Goal: Information Seeking & Learning: Learn about a topic

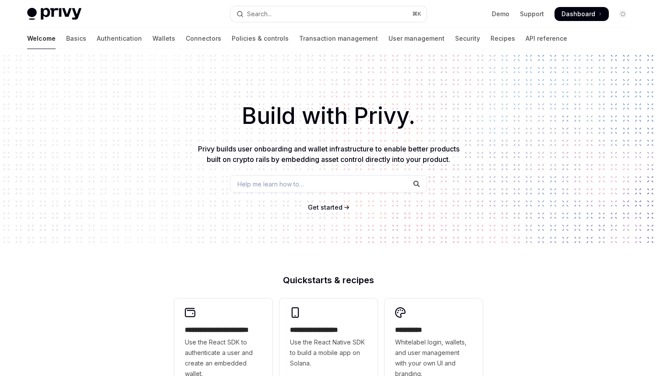
click at [108, 40] on div "Welcome Basics Authentication Wallets Connectors Policies & controls Transactio…" at bounding box center [297, 38] width 540 height 21
click at [152, 39] on link "Wallets" at bounding box center [163, 38] width 23 height 21
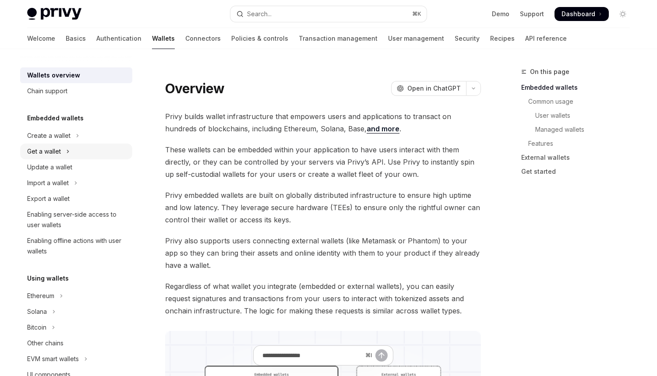
click at [72, 153] on button "Get a wallet" at bounding box center [76, 152] width 112 height 16
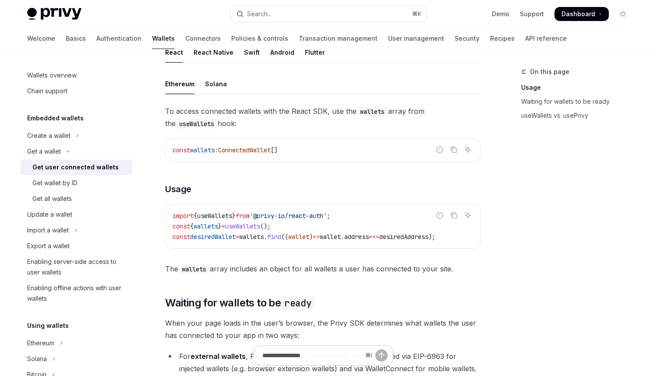
scroll to position [272, 0]
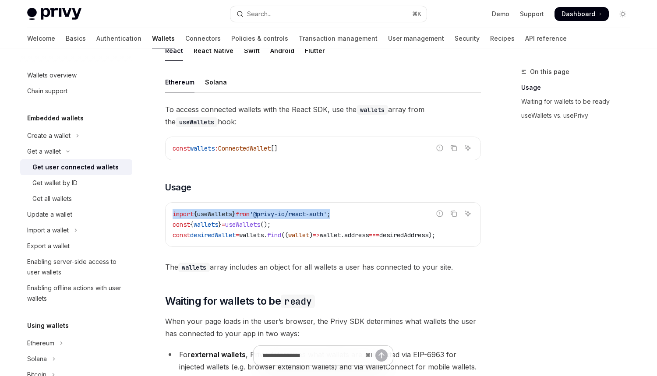
drag, startPoint x: 313, startPoint y: 211, endPoint x: 357, endPoint y: 211, distance: 44.2
click at [357, 211] on code "import { useWallets } from '@privy-io/react-auth' ; const { wallets } = useWall…" at bounding box center [323, 225] width 301 height 32
click at [307, 233] on span "wallet" at bounding box center [298, 235] width 21 height 8
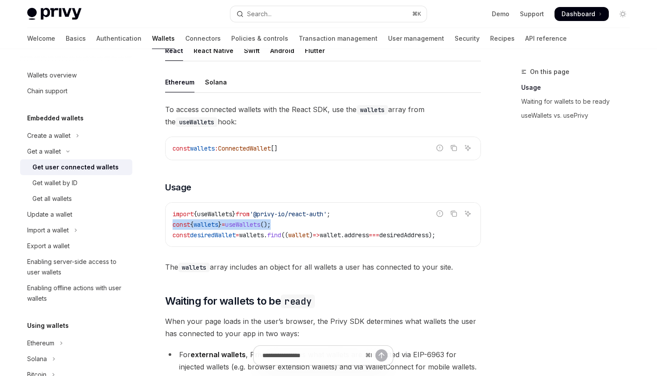
drag, startPoint x: 303, startPoint y: 227, endPoint x: 173, endPoint y: 228, distance: 130.1
click at [173, 228] on code "import { useWallets } from '@privy-io/react-auth' ; const { wallets } = useWall…" at bounding box center [323, 225] width 301 height 32
copy span "const { wallets } = useWallets ();"
click at [84, 201] on div "Get all wallets" at bounding box center [79, 199] width 95 height 11
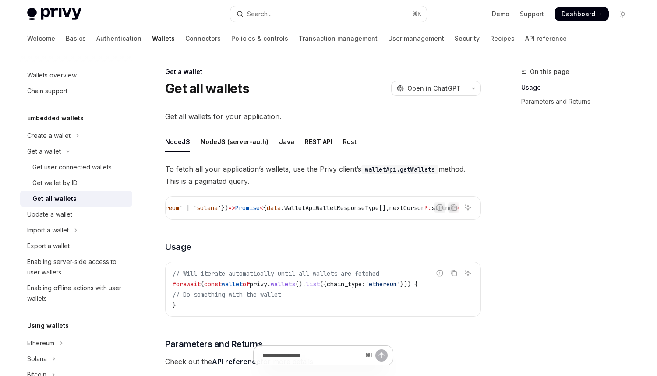
scroll to position [0, 276]
click at [86, 184] on div "Get wallet by ID" at bounding box center [79, 183] width 95 height 11
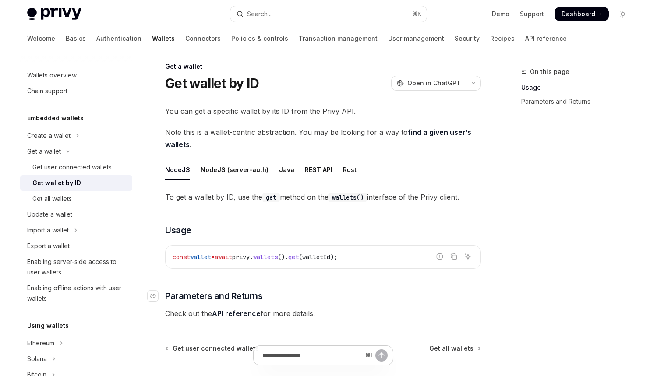
scroll to position [4, 0]
click at [91, 161] on link "Get user connected wallets" at bounding box center [76, 167] width 112 height 16
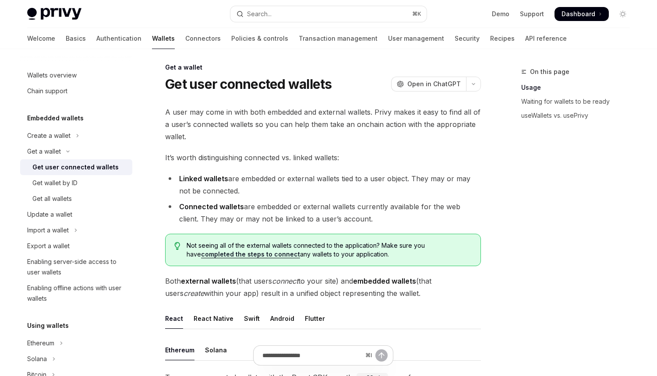
scroll to position [186, 0]
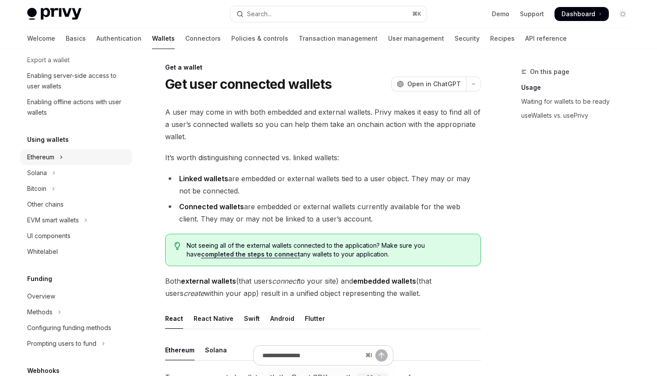
click at [60, 162] on icon "Toggle Ethereum section" at bounding box center [62, 157] width 4 height 11
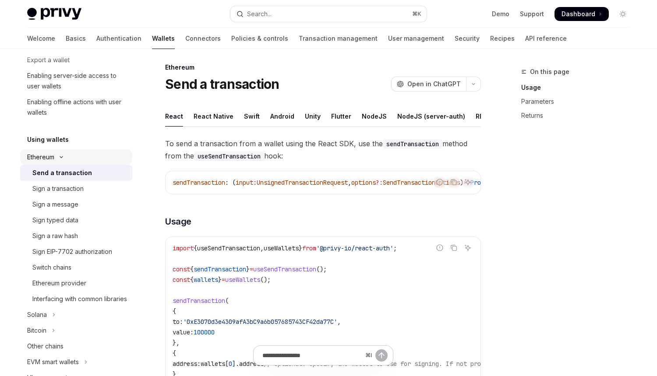
click at [80, 158] on button "Ethereum" at bounding box center [76, 157] width 112 height 16
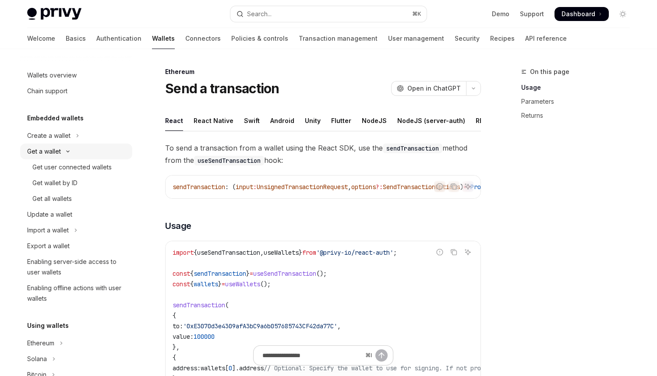
click at [74, 151] on button "Get a wallet" at bounding box center [76, 152] width 112 height 16
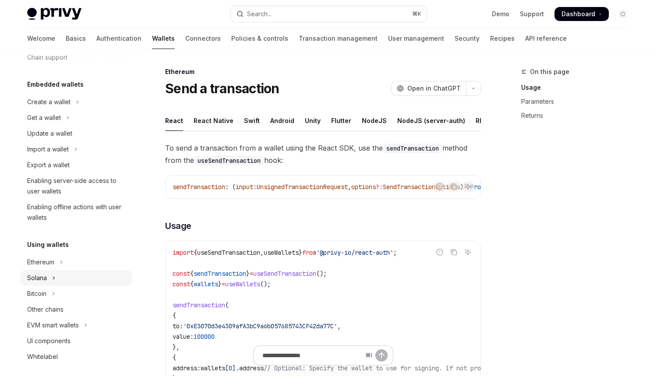
scroll to position [53, 0]
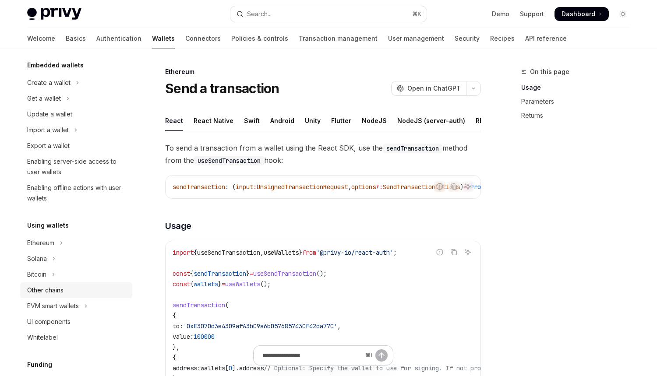
click at [82, 296] on link "Other chains" at bounding box center [76, 290] width 112 height 16
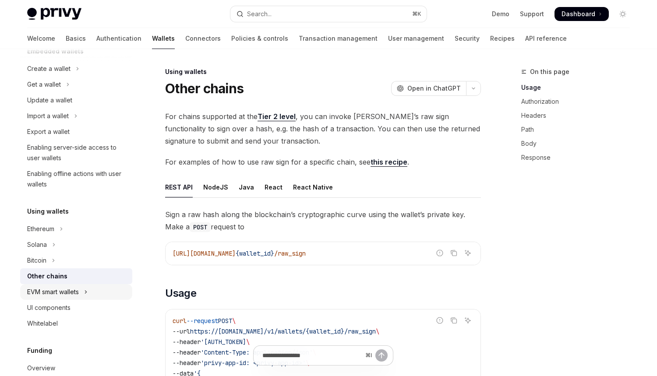
scroll to position [68, 0]
click at [86, 295] on icon "Toggle EVM smart wallets section" at bounding box center [86, 291] width 4 height 11
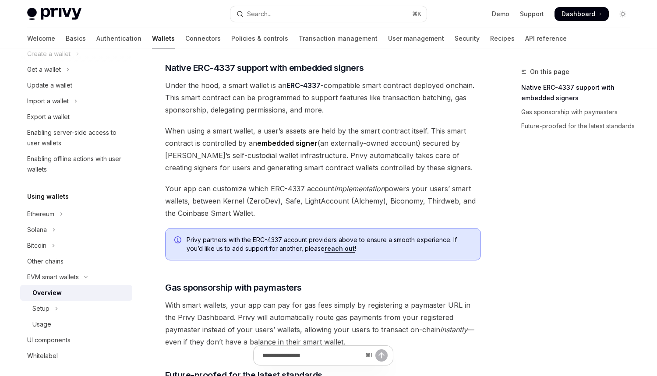
scroll to position [685, 0]
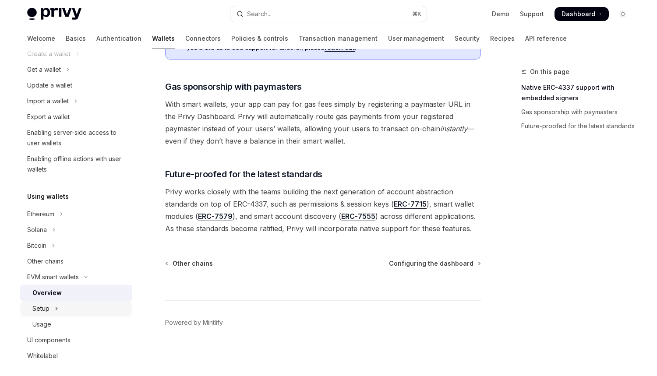
click at [92, 306] on button "Setup" at bounding box center [76, 309] width 112 height 16
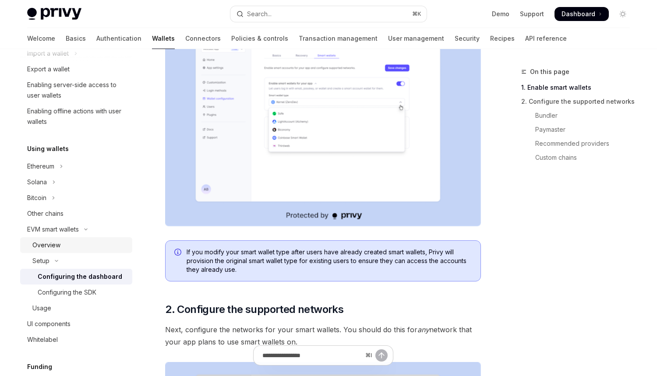
scroll to position [140, 0]
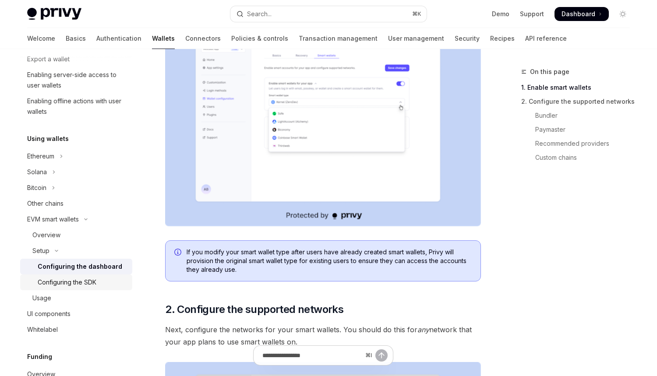
click at [98, 285] on div "Configuring the SDK" at bounding box center [82, 282] width 89 height 11
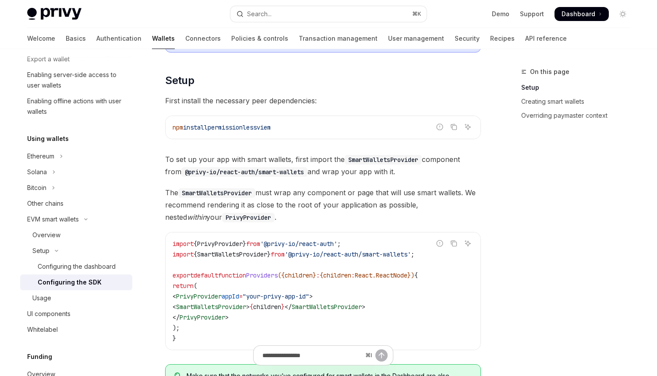
scroll to position [163, 0]
click at [64, 314] on div "UI components" at bounding box center [48, 314] width 43 height 11
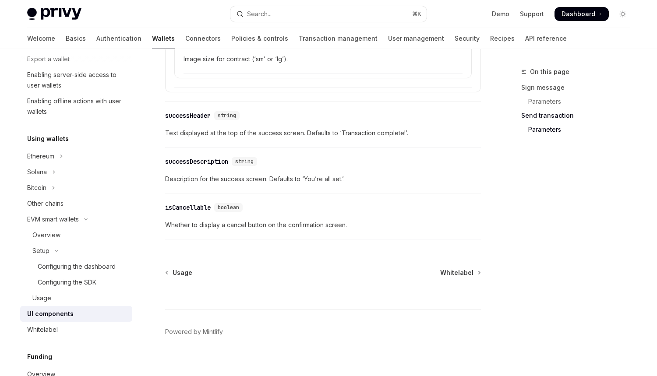
scroll to position [1601, 0]
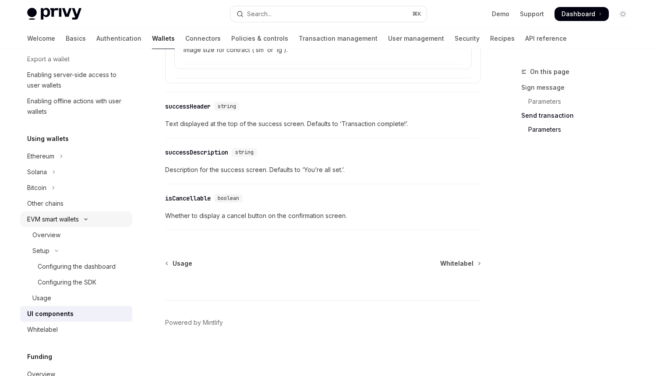
click at [84, 222] on button "EVM smart wallets" at bounding box center [76, 220] width 112 height 16
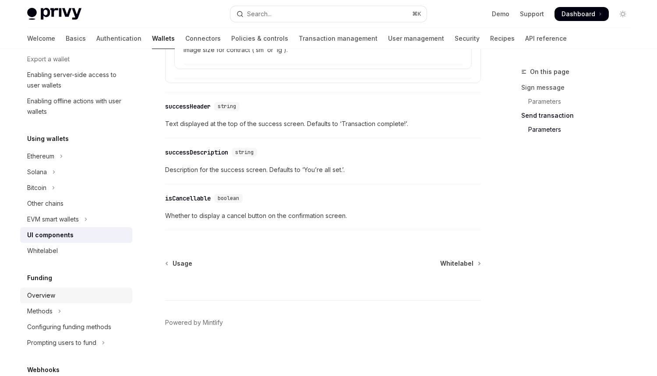
click at [92, 295] on div "Overview" at bounding box center [77, 295] width 100 height 11
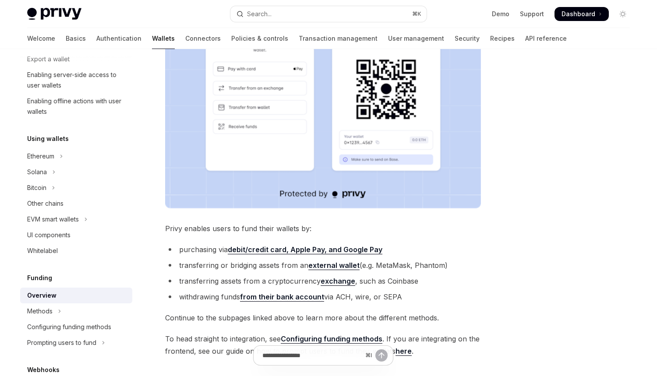
scroll to position [321, 0]
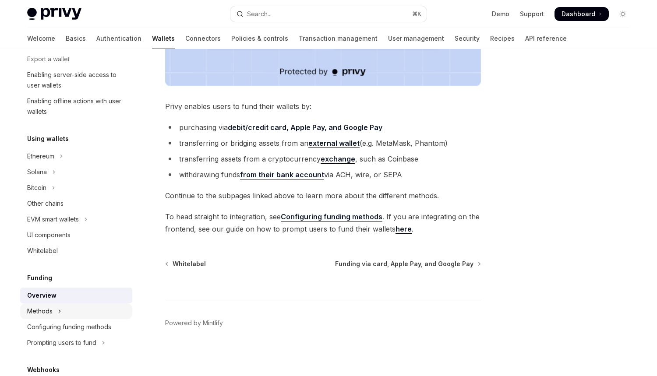
click at [68, 315] on button "Methods" at bounding box center [76, 312] width 112 height 16
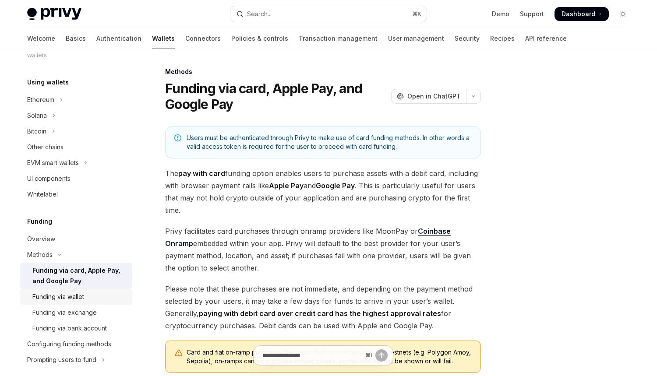
scroll to position [210, 0]
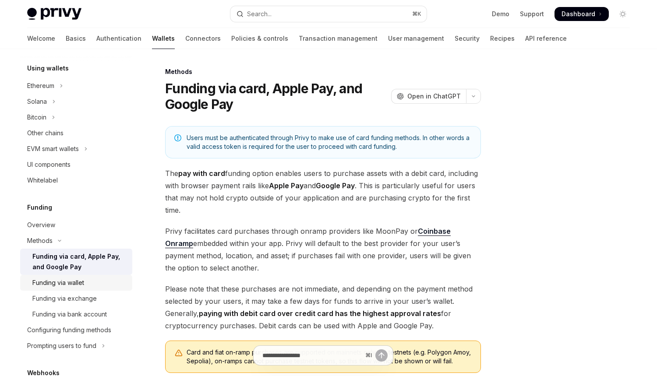
click at [99, 287] on div "Funding via wallet" at bounding box center [79, 283] width 95 height 11
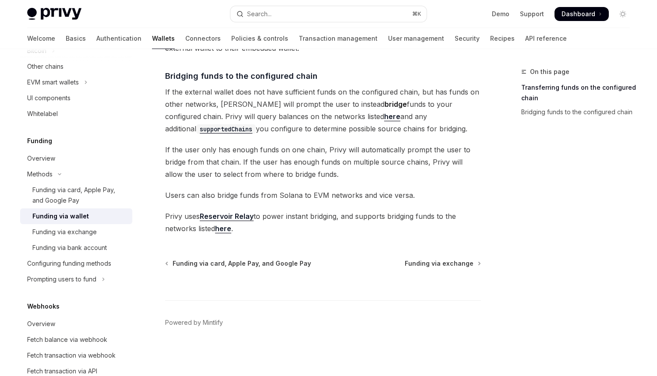
scroll to position [282, 0]
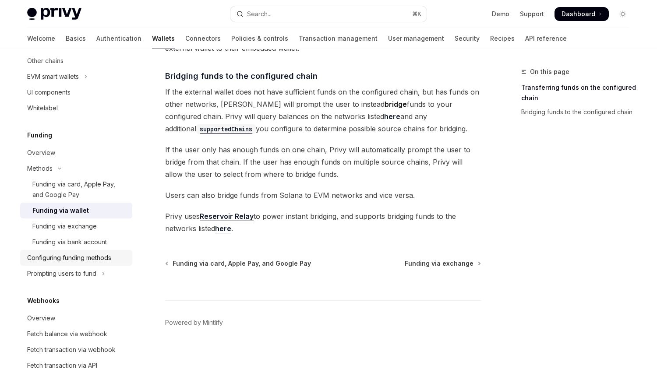
click at [78, 263] on link "Configuring funding methods" at bounding box center [76, 258] width 112 height 16
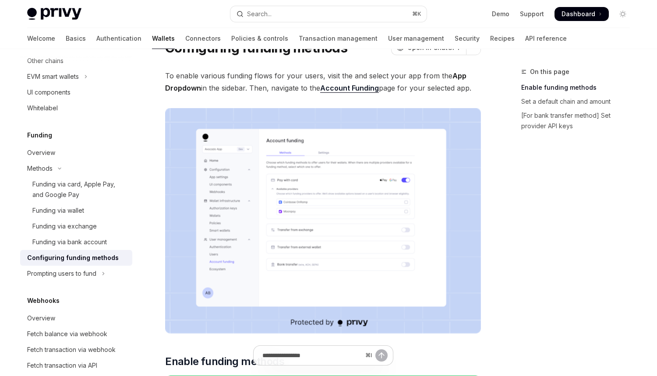
scroll to position [158, 0]
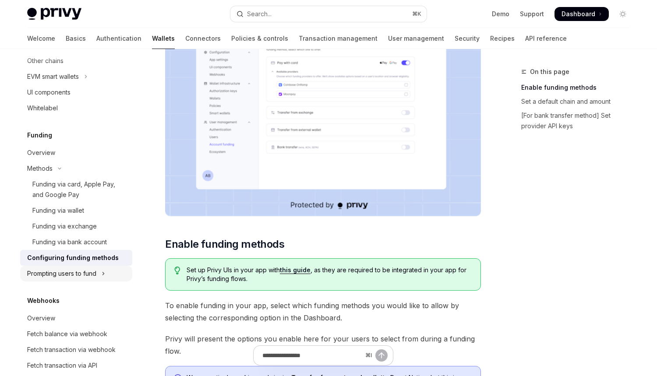
click at [92, 268] on button "Prompting users to fund" at bounding box center [76, 274] width 112 height 16
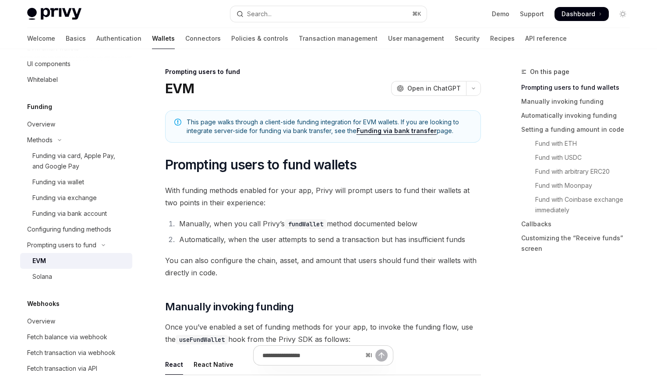
scroll to position [312, 0]
click at [91, 332] on div "Fetch balance via webhook" at bounding box center [67, 336] width 80 height 11
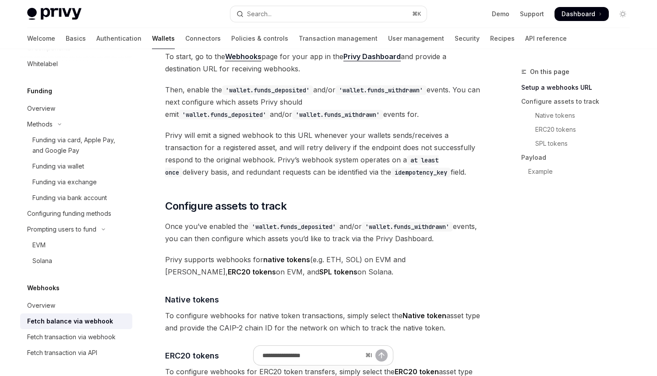
scroll to position [392, 0]
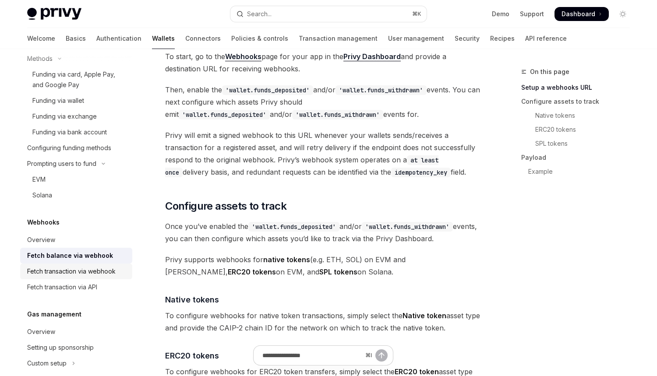
click at [85, 272] on div "Fetch transaction via webhook" at bounding box center [71, 271] width 88 height 11
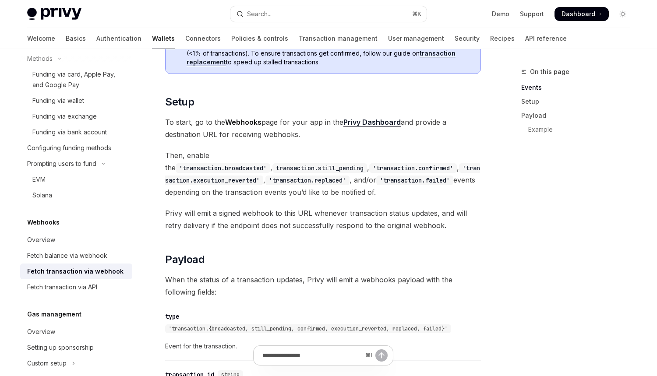
scroll to position [655, 0]
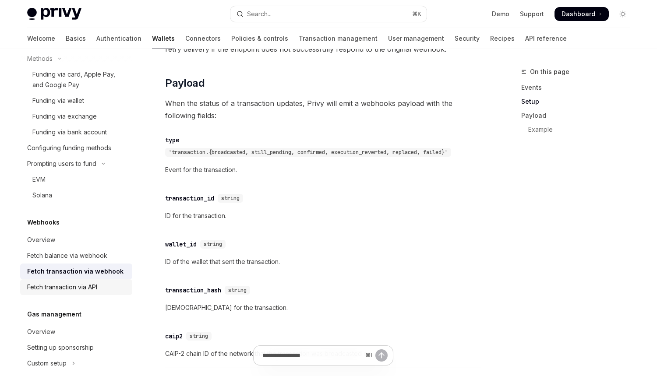
click at [59, 286] on div "Fetch transaction via API" at bounding box center [62, 287] width 70 height 11
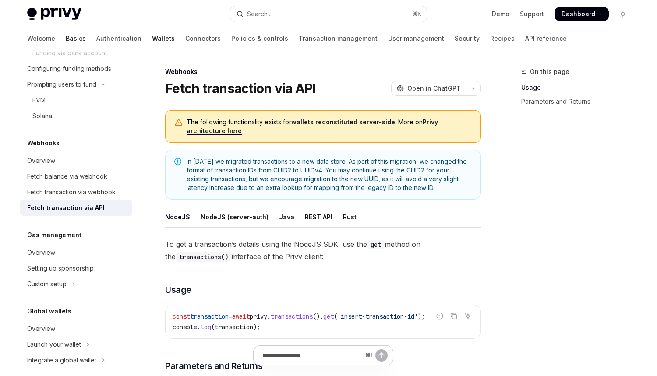
click at [66, 39] on link "Basics" at bounding box center [76, 38] width 20 height 21
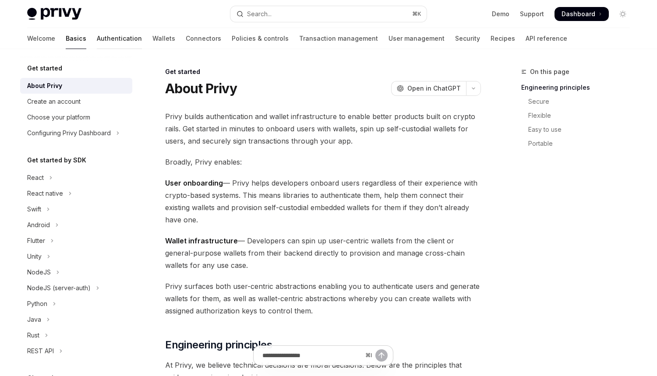
click at [97, 41] on link "Authentication" at bounding box center [119, 38] width 45 height 21
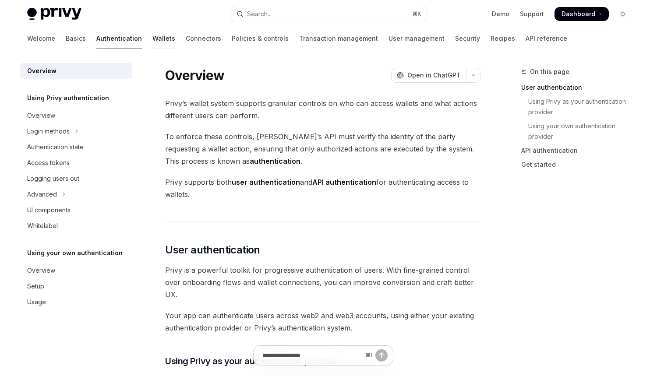
click at [152, 43] on link "Wallets" at bounding box center [163, 38] width 23 height 21
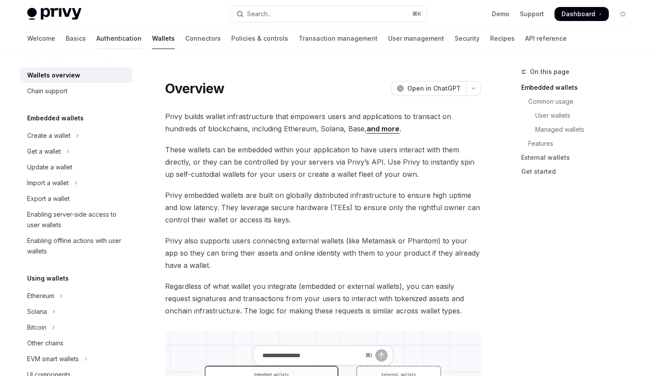
click at [96, 41] on link "Authentication" at bounding box center [118, 38] width 45 height 21
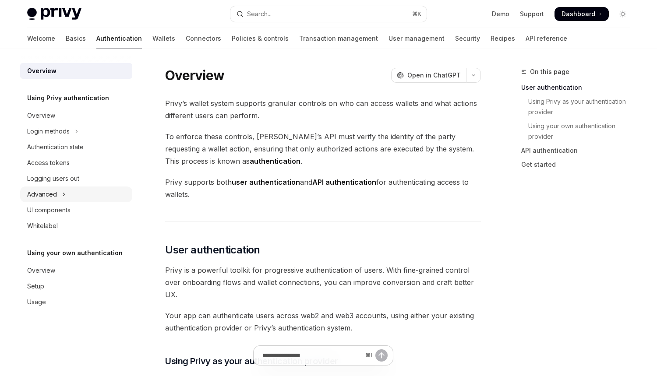
click at [52, 201] on button "Advanced" at bounding box center [76, 195] width 112 height 16
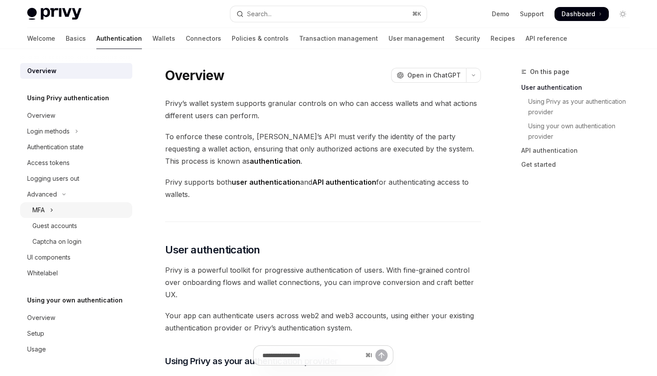
click at [65, 207] on button "MFA" at bounding box center [76, 210] width 112 height 16
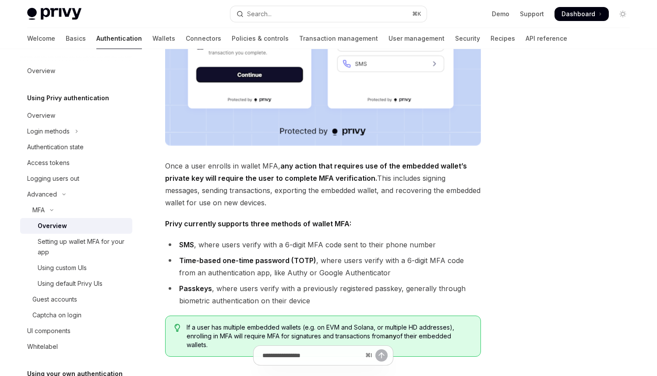
scroll to position [363, 0]
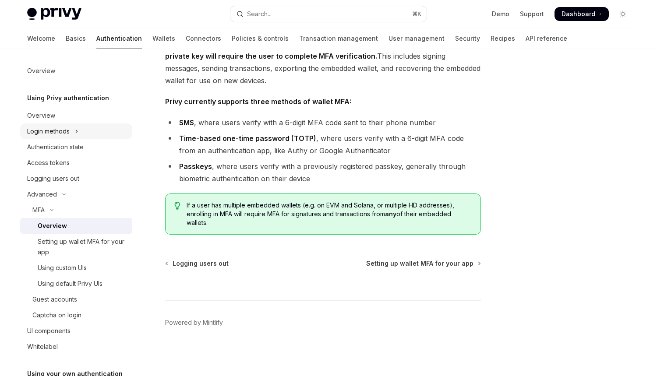
click at [83, 134] on button "Login methods" at bounding box center [76, 132] width 112 height 16
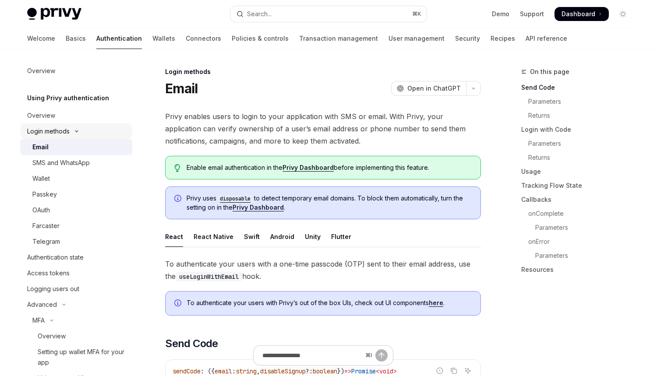
click at [84, 133] on button "Login methods" at bounding box center [76, 132] width 112 height 16
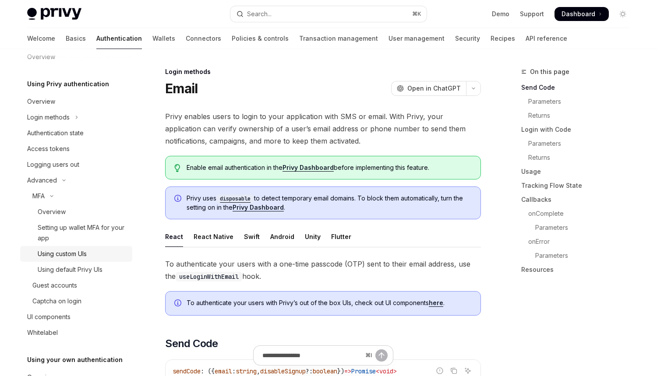
scroll to position [15, 0]
click at [64, 314] on div "UI components" at bounding box center [48, 316] width 43 height 11
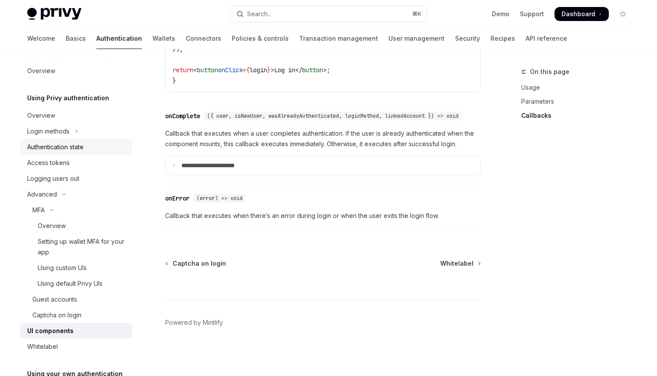
click at [95, 150] on div "Authentication state" at bounding box center [77, 147] width 100 height 11
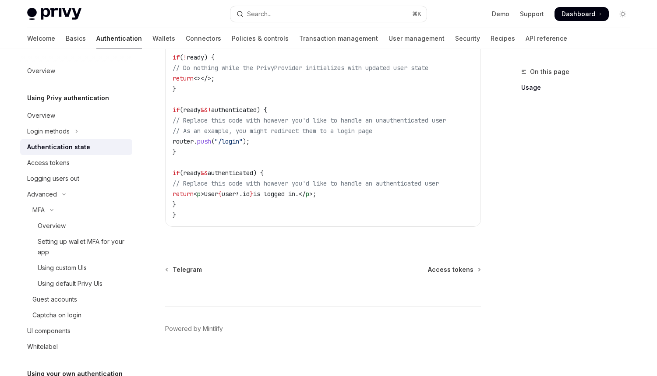
scroll to position [381, 0]
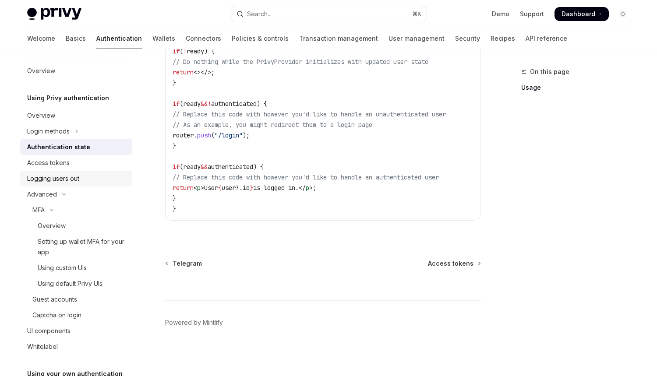
click at [87, 178] on div "Logging users out" at bounding box center [77, 178] width 100 height 11
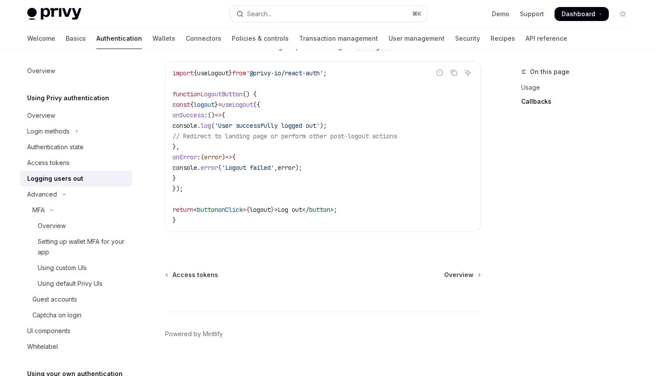
scroll to position [437, 0]
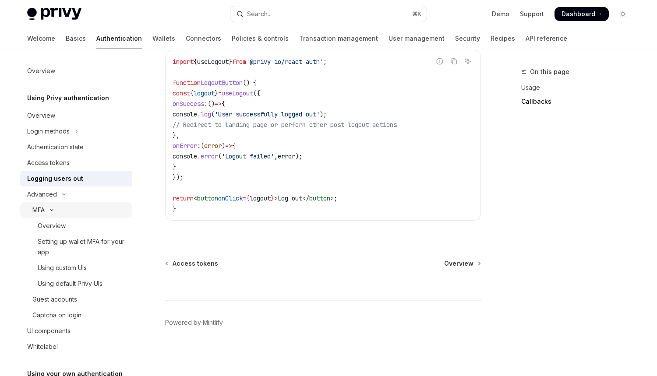
click at [54, 207] on button "MFA" at bounding box center [76, 210] width 112 height 16
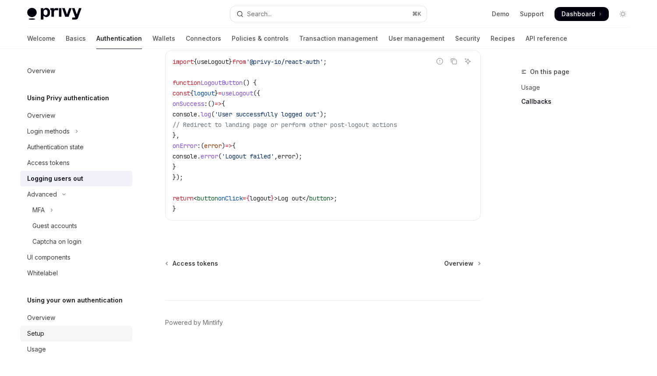
click at [57, 330] on div "Setup" at bounding box center [77, 333] width 100 height 11
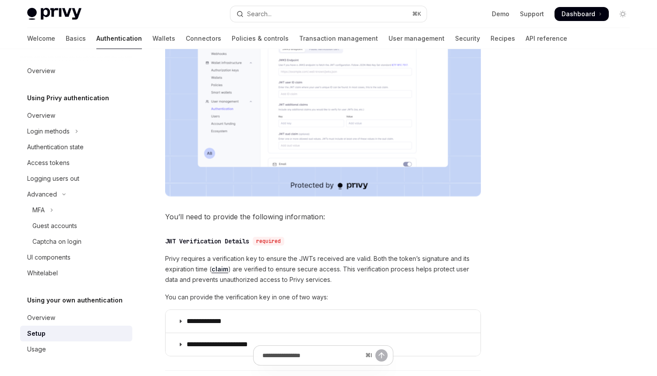
scroll to position [265, 0]
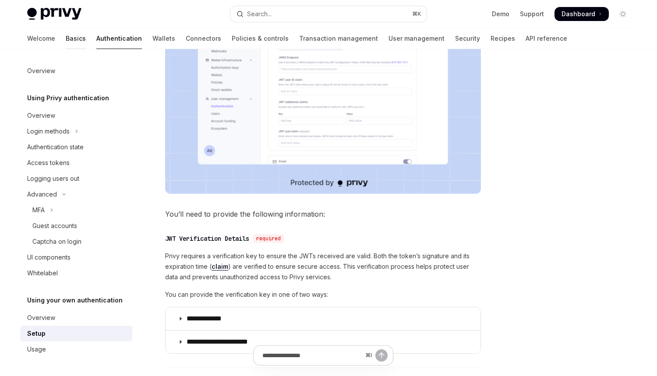
click at [66, 41] on link "Basics" at bounding box center [76, 38] width 20 height 21
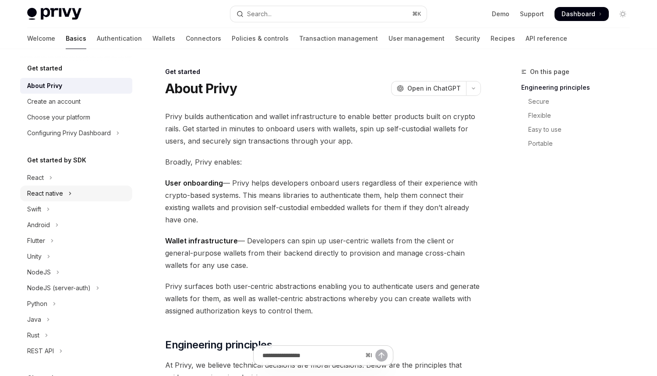
click at [81, 193] on button "React native" at bounding box center [76, 194] width 112 height 16
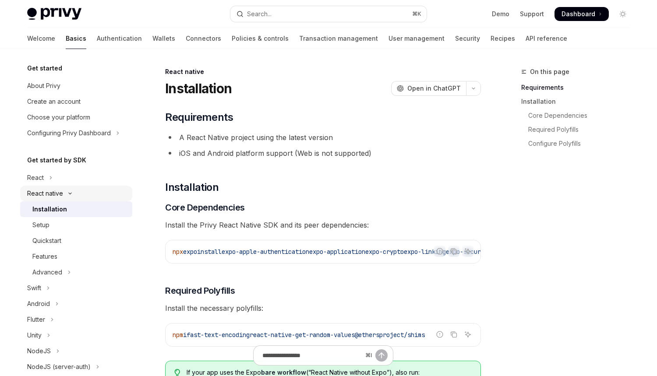
click at [69, 194] on icon "Toggle React native section" at bounding box center [70, 194] width 11 height 4
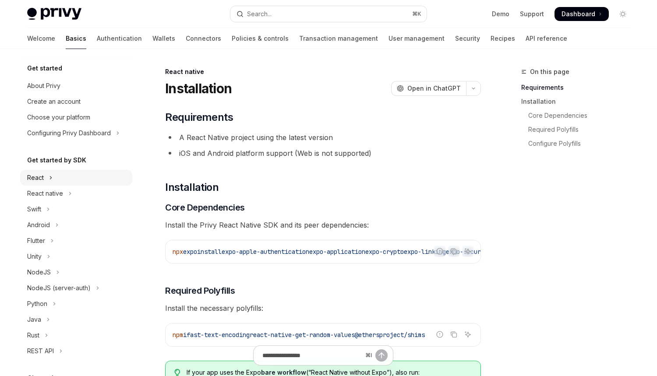
click at [79, 179] on button "React" at bounding box center [76, 178] width 112 height 16
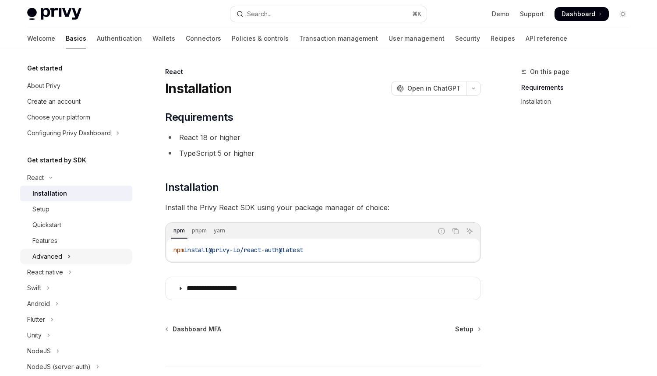
click at [67, 255] on icon "Toggle Advanced section" at bounding box center [69, 256] width 4 height 11
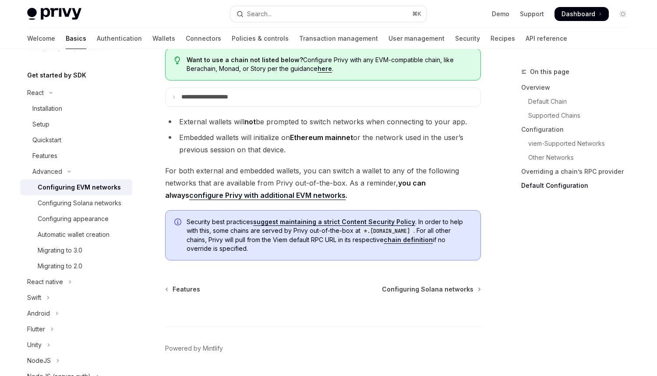
scroll to position [2280, 0]
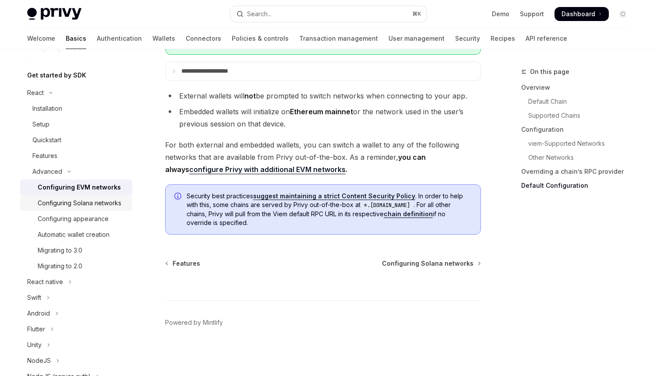
click at [88, 206] on div "Configuring Solana networks" at bounding box center [80, 203] width 84 height 11
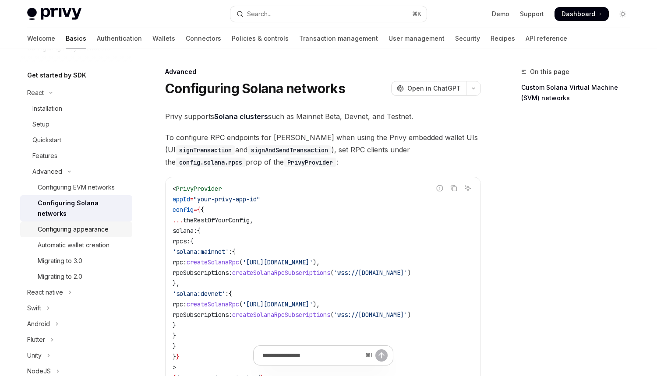
click at [92, 226] on div "Configuring appearance" at bounding box center [73, 229] width 71 height 11
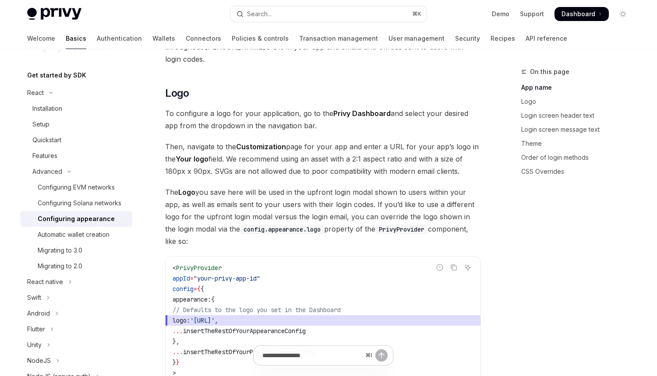
scroll to position [291, 0]
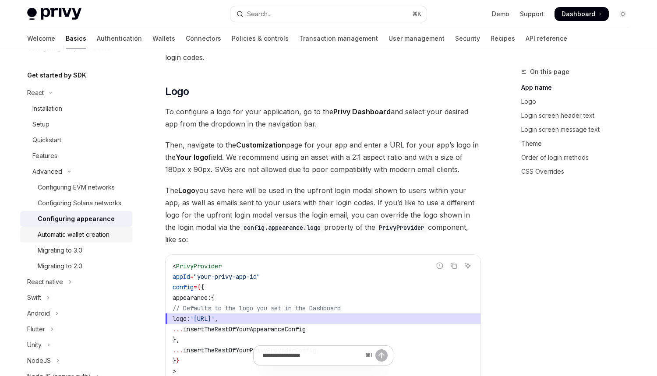
click at [80, 240] on div "Automatic wallet creation" at bounding box center [74, 234] width 72 height 11
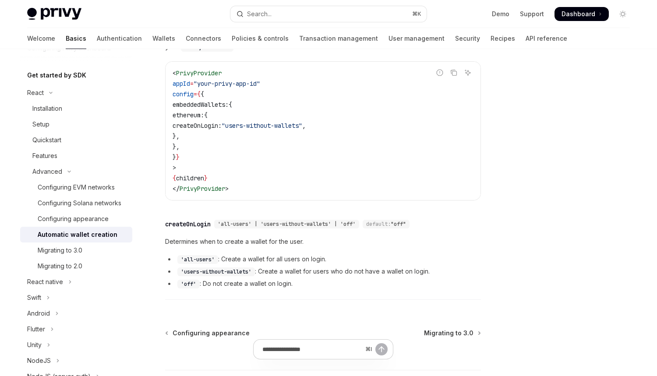
scroll to position [292, 0]
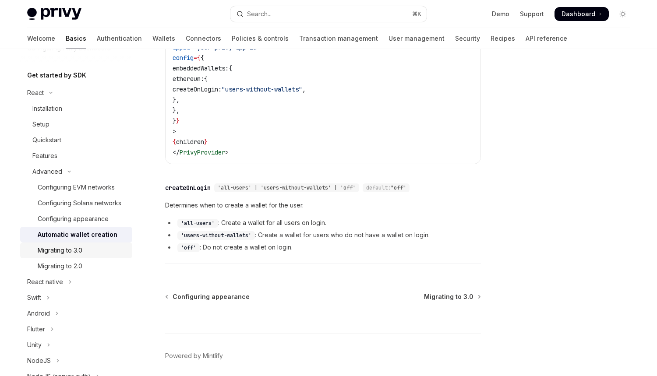
click at [84, 255] on link "Migrating to 3.0" at bounding box center [76, 251] width 112 height 16
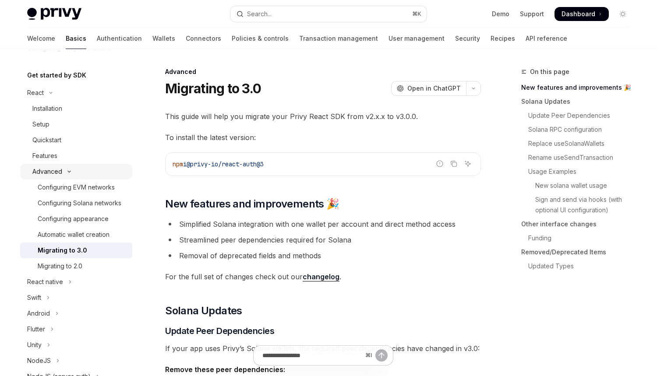
click at [64, 176] on button "Advanced" at bounding box center [76, 172] width 112 height 16
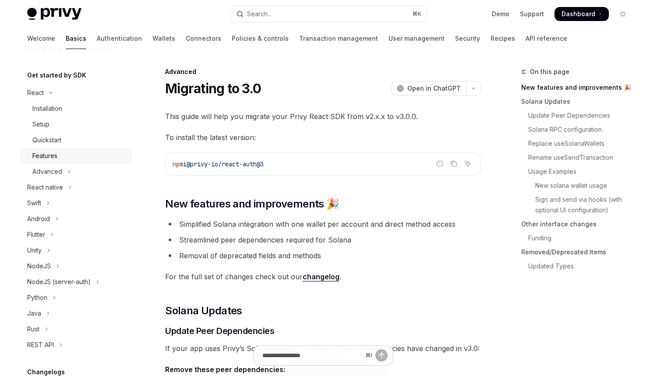
click at [74, 154] on div "Features" at bounding box center [79, 156] width 95 height 11
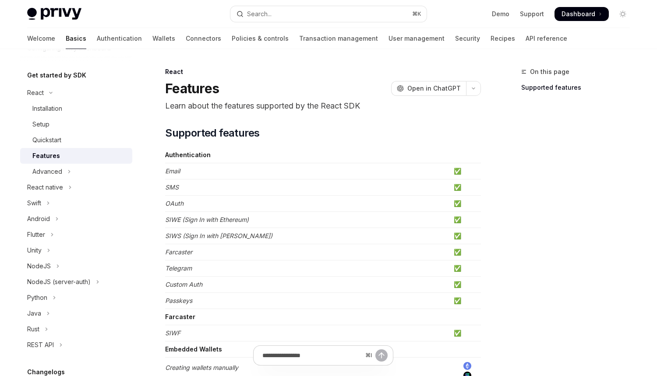
click at [180, 298] on em "Passkeys" at bounding box center [178, 300] width 27 height 7
click at [66, 135] on div "Quickstart" at bounding box center [79, 140] width 95 height 11
type textarea "*"
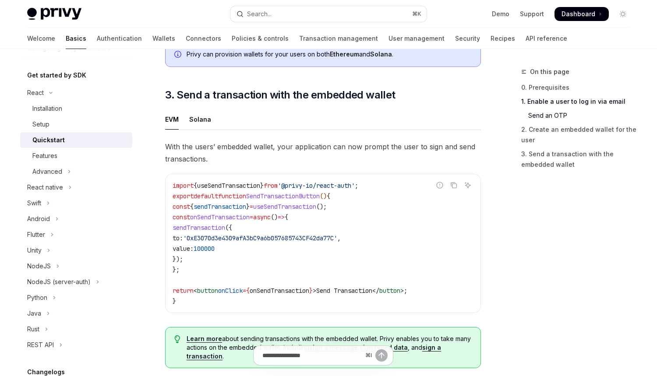
scroll to position [745, 0]
